Goal: Task Accomplishment & Management: Manage account settings

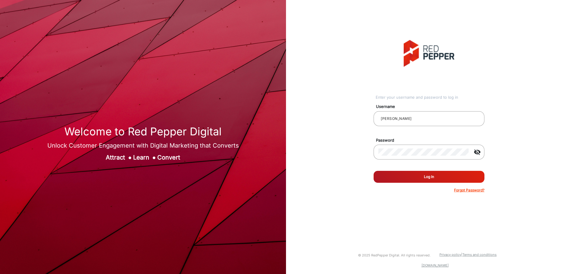
click at [432, 180] on button "Log In" at bounding box center [429, 177] width 111 height 12
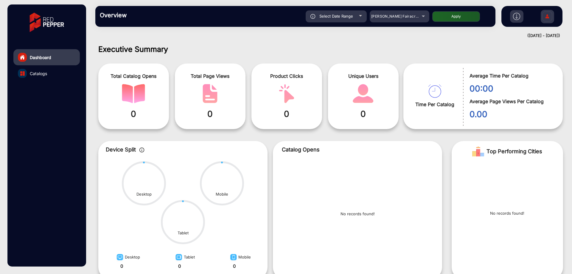
scroll to position [4, 0]
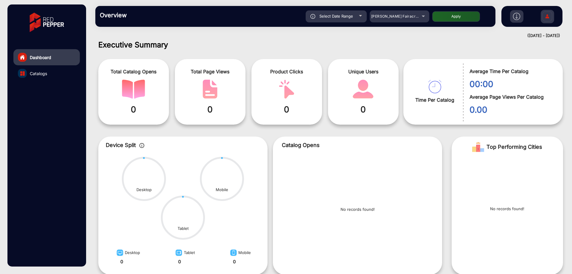
click at [556, 19] on div "falsefalse Hi, [PERSON_NAME] Change Password Log Out" at bounding box center [531, 16] width 61 height 21
click at [547, 16] on img at bounding box center [547, 17] width 13 height 21
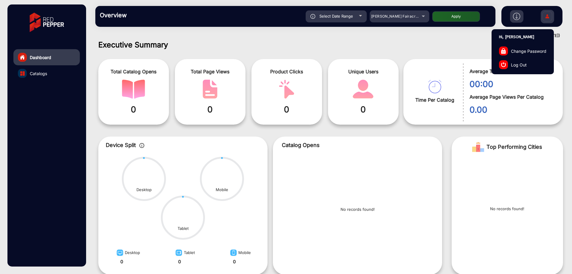
click at [523, 63] on span "Log Out" at bounding box center [519, 64] width 16 height 6
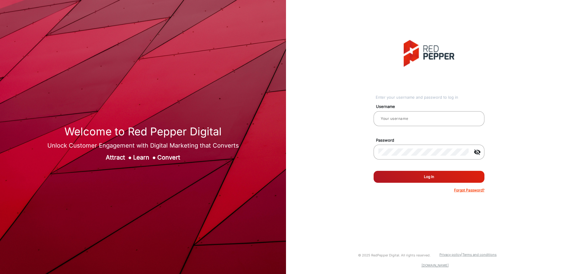
type input "[PERSON_NAME]"
